Goal: Task Accomplishment & Management: Manage account settings

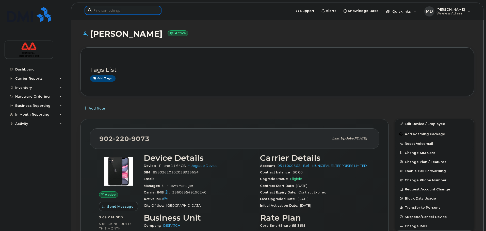
click at [122, 10] on input at bounding box center [123, 10] width 77 height 9
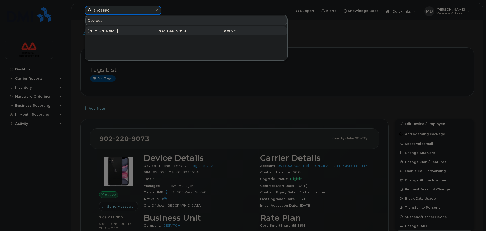
type input "6405890"
click at [137, 34] on div "[PERSON_NAME]" at bounding box center [162, 30] width 50 height 9
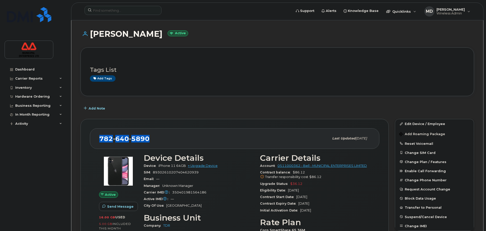
drag, startPoint x: 151, startPoint y: 139, endPoint x: 96, endPoint y: 143, distance: 55.8
click at [96, 143] on div "782 640 5890 Last updated Aug 07, 2025" at bounding box center [235, 139] width 290 height 20
copy span "782 640 5890"
click at [167, 138] on div "782 640 5890" at bounding box center [214, 138] width 230 height 11
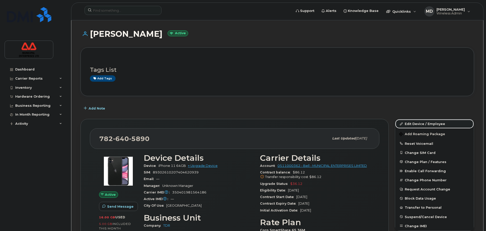
click at [417, 121] on link "Edit Device / Employee" at bounding box center [434, 123] width 79 height 9
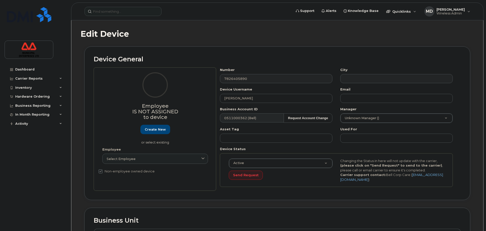
select select "3844637"
drag, startPoint x: 257, startPoint y: 100, endPoint x: 87, endPoint y: 104, distance: 169.5
click at [91, 105] on div "Device General Employee Is not assigned to device Create new or select existing…" at bounding box center [277, 123] width 386 height 154
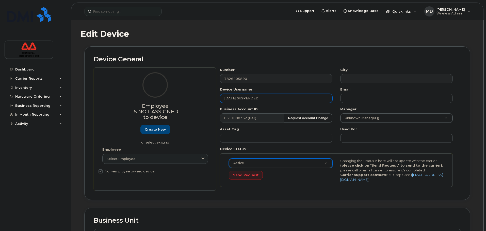
type input "[DATE] SUSPENDED"
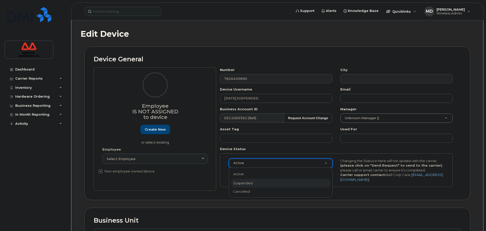
select select "suspended"
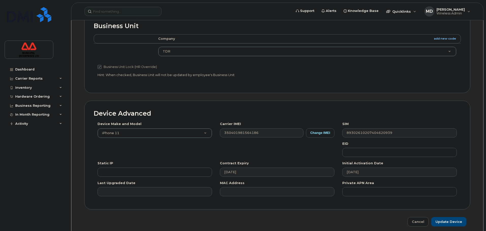
scroll to position [216, 0]
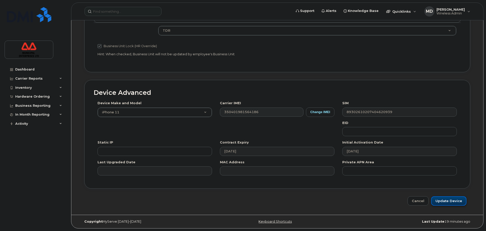
click at [449, 201] on input "Update Device" at bounding box center [448, 201] width 35 height 9
type input "Saving..."
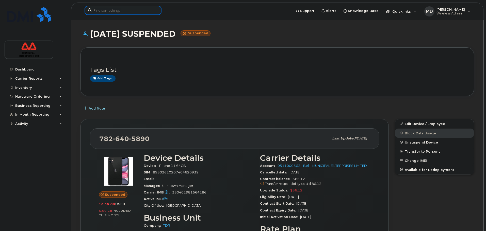
click at [130, 12] on input at bounding box center [123, 10] width 77 height 9
paste input "[PHONE_NUMBER]"
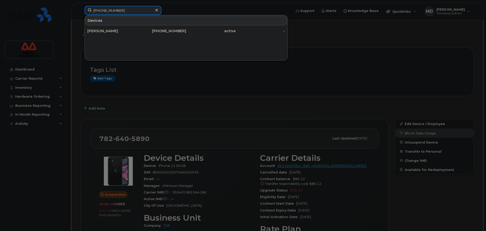
type input "[PHONE_NUMBER]"
click at [186, 28] on div "506-271-1146" at bounding box center [211, 30] width 50 height 9
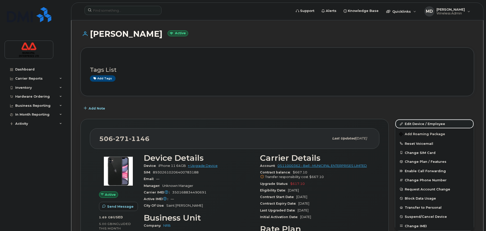
click at [430, 127] on link "Edit Device / Employee" at bounding box center [434, 123] width 79 height 9
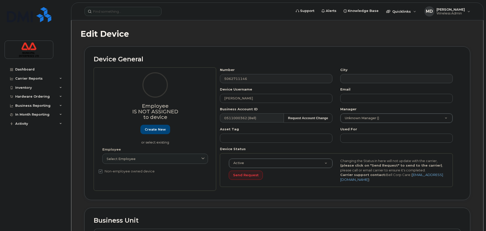
select select "3844594"
drag, startPoint x: 254, startPoint y: 99, endPoint x: 195, endPoint y: 103, distance: 59.8
click at [195, 103] on div "Employee Is not assigned to device Create new or select existing Employee Selec…" at bounding box center [277, 130] width 367 height 124
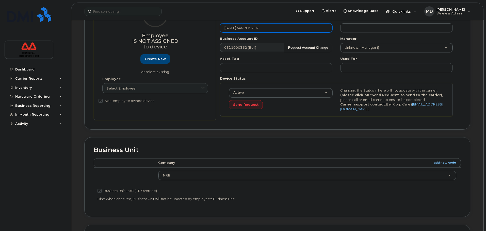
scroll to position [102, 0]
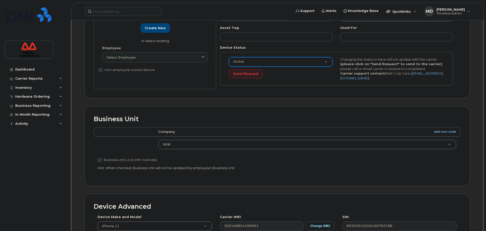
type input "[DATE] SUSPENDED"
select select "suspended"
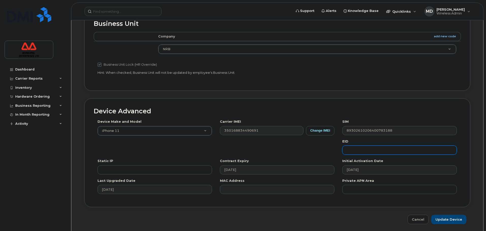
scroll to position [216, 0]
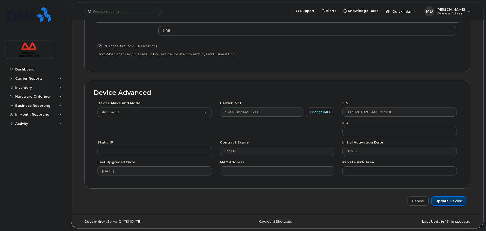
click at [457, 200] on input "Update Device" at bounding box center [448, 201] width 35 height 9
type input "Saving..."
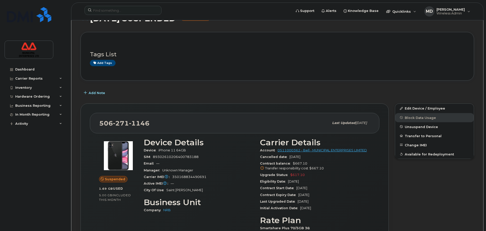
scroll to position [25, 0]
